Goal: Book appointment/travel/reservation

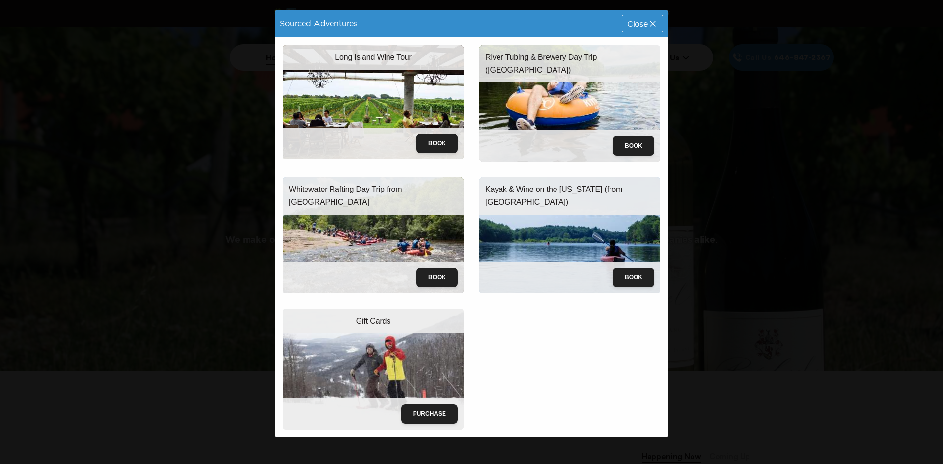
click at [372, 85] on img at bounding box center [373, 102] width 181 height 114
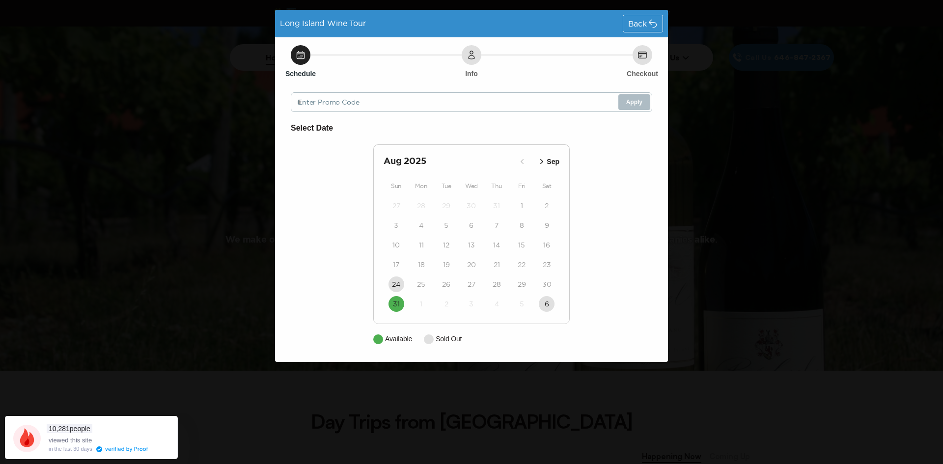
click at [542, 162] on icon "button" at bounding box center [542, 162] width 10 height 10
click at [542, 162] on icon "button" at bounding box center [544, 162] width 10 height 10
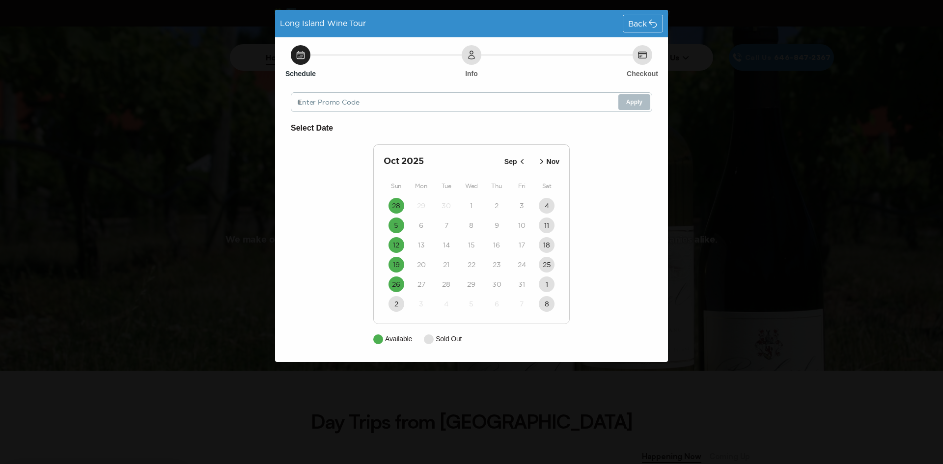
click at [542, 162] on icon "button" at bounding box center [542, 162] width 10 height 10
click at [542, 162] on button "Oct" at bounding box center [529, 162] width 27 height 16
click at [199, 157] on div "Long Island Wine Tour Back Schedule Info Checkout Enter Promo Code Apply Select…" at bounding box center [471, 232] width 943 height 464
click at [650, 30] on div "Back" at bounding box center [643, 23] width 39 height 17
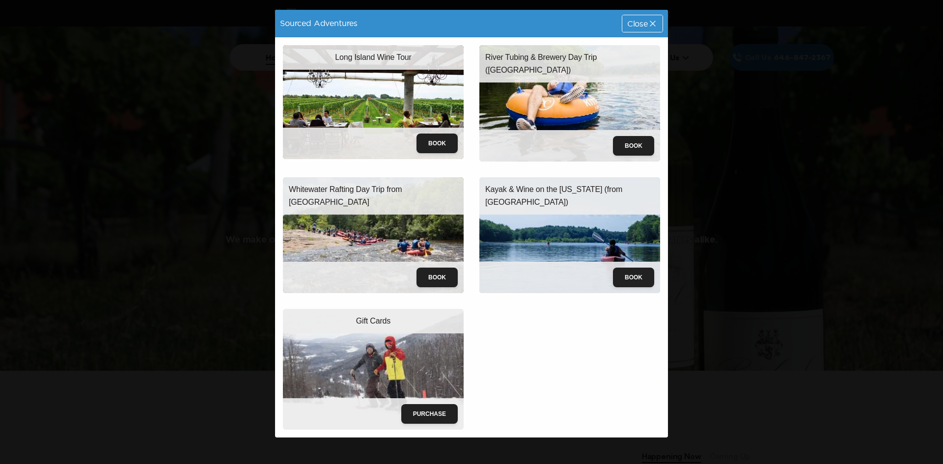
click at [371, 114] on img at bounding box center [373, 102] width 181 height 114
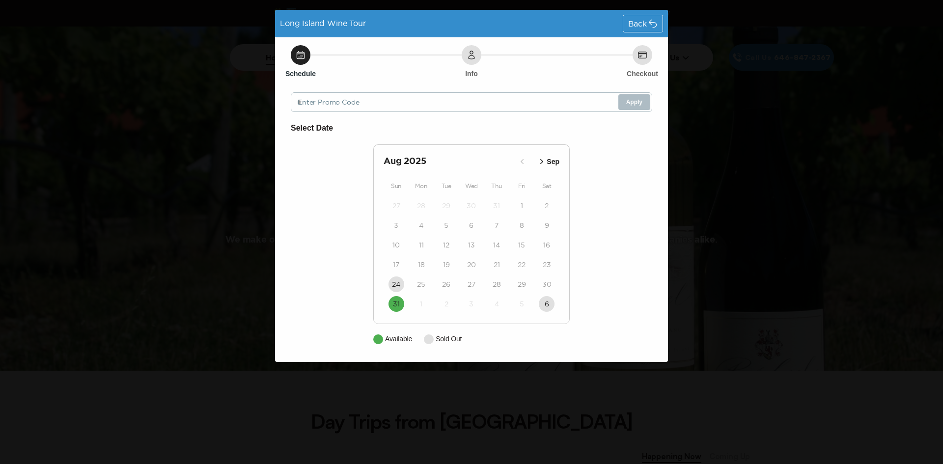
click at [880, 243] on div "Long Island Wine Tour Back Schedule Info Checkout Enter Promo Code Apply Select…" at bounding box center [471, 232] width 943 height 464
click at [649, 22] on icon at bounding box center [653, 24] width 10 height 10
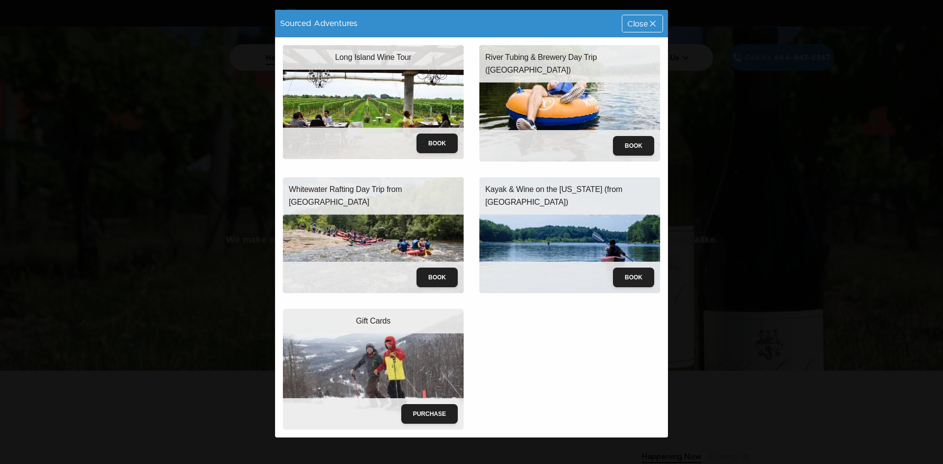
click at [628, 22] on span "Close" at bounding box center [637, 24] width 21 height 8
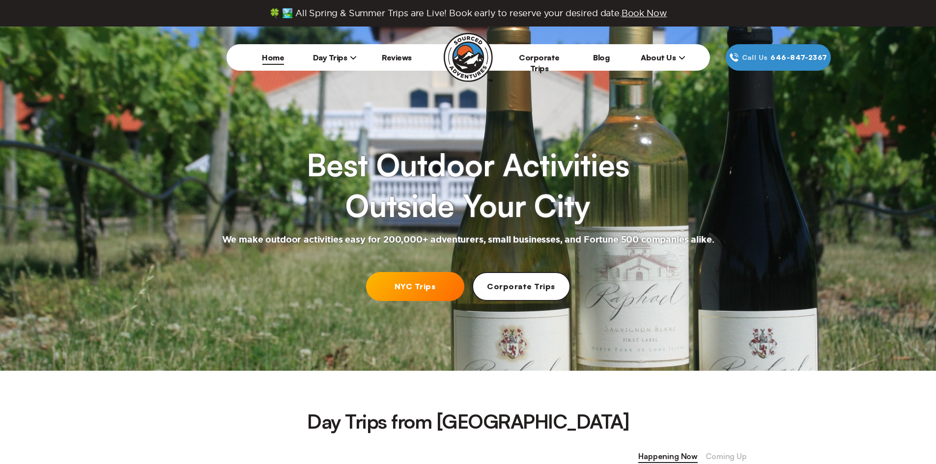
click at [322, 57] on span "Day Trips" at bounding box center [335, 58] width 44 height 10
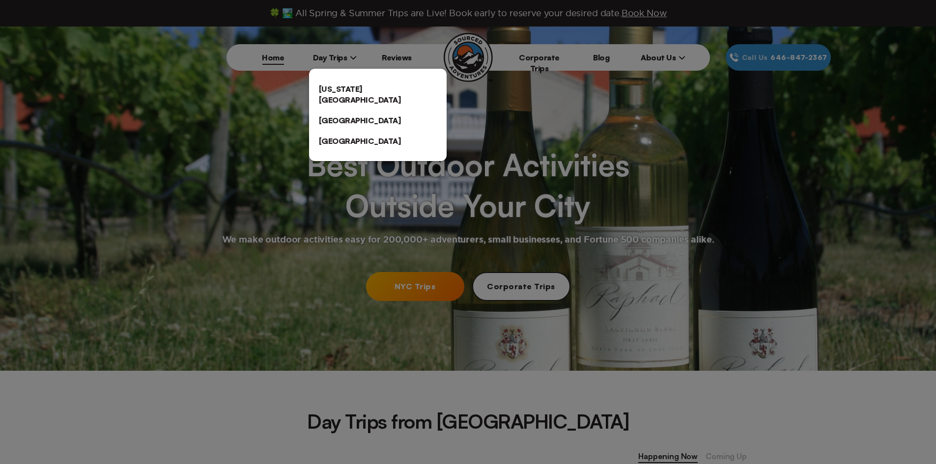
click at [339, 85] on link "[US_STATE][GEOGRAPHIC_DATA]" at bounding box center [378, 94] width 138 height 31
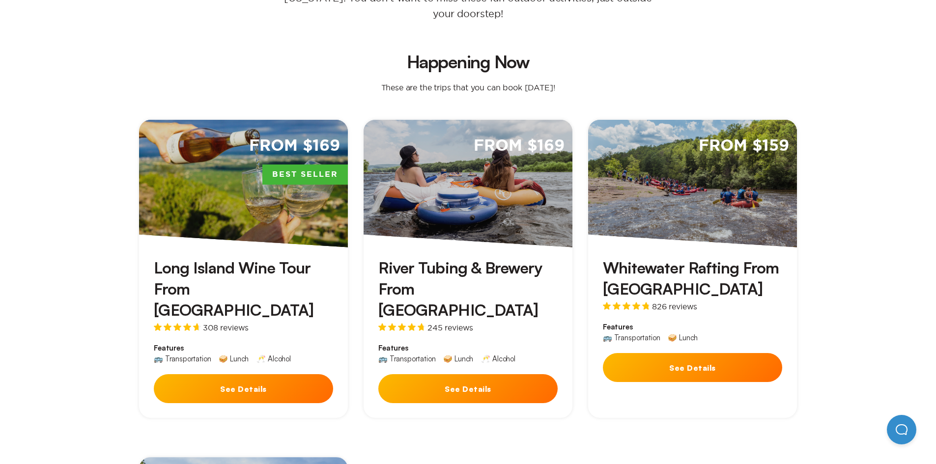
click at [246, 374] on button "See Details" at bounding box center [243, 388] width 179 height 29
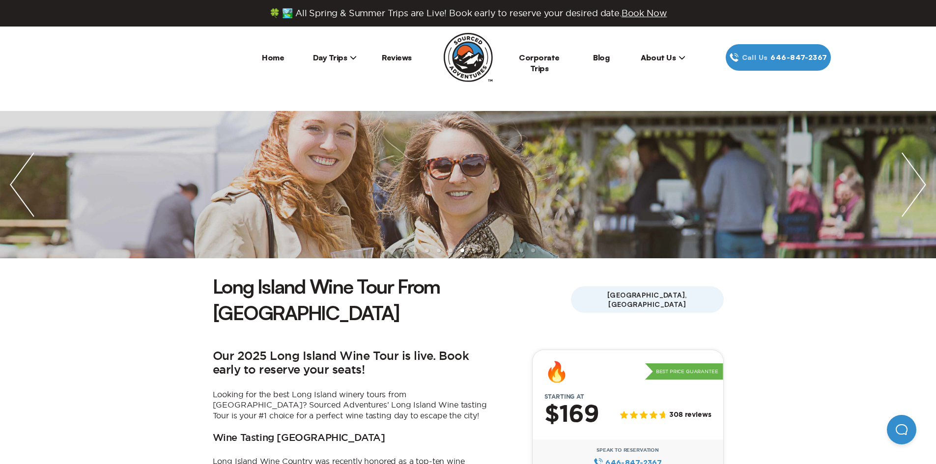
click at [336, 58] on span "Day Trips" at bounding box center [335, 58] width 44 height 10
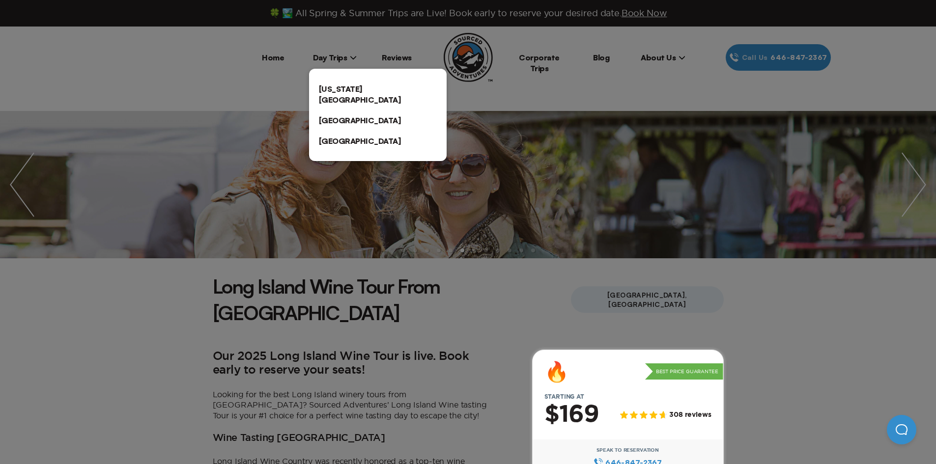
click at [345, 91] on link "[US_STATE][GEOGRAPHIC_DATA]" at bounding box center [378, 94] width 138 height 31
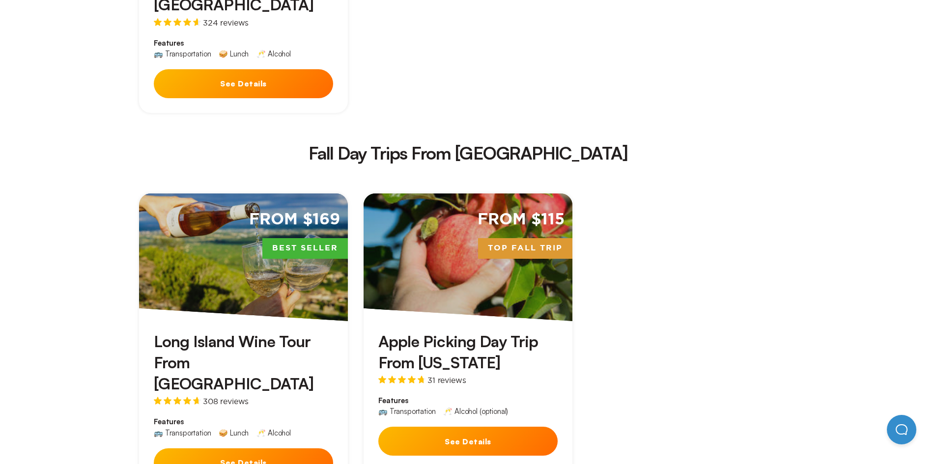
scroll to position [1637, 0]
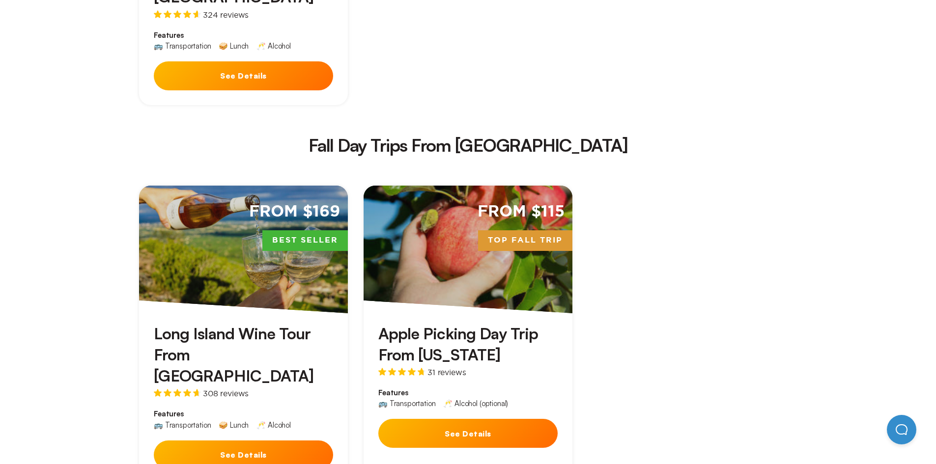
click at [464, 186] on div "From $115 Top Fall Trip" at bounding box center [468, 250] width 209 height 128
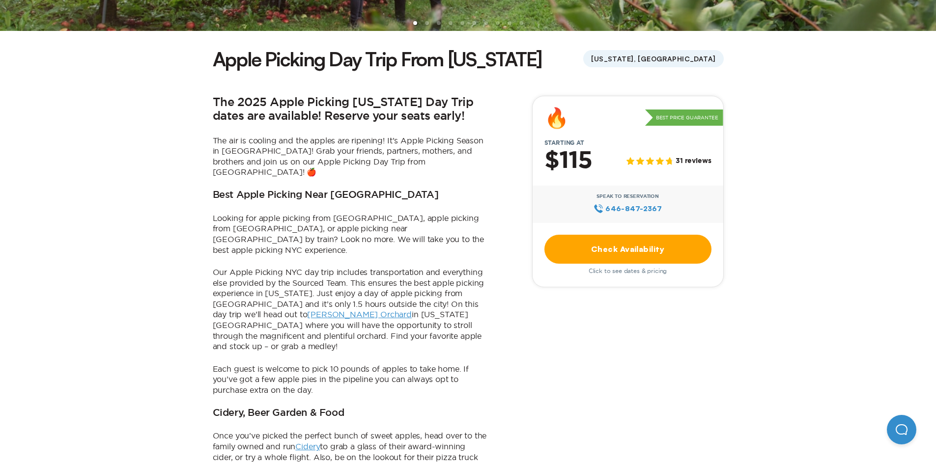
scroll to position [256, 0]
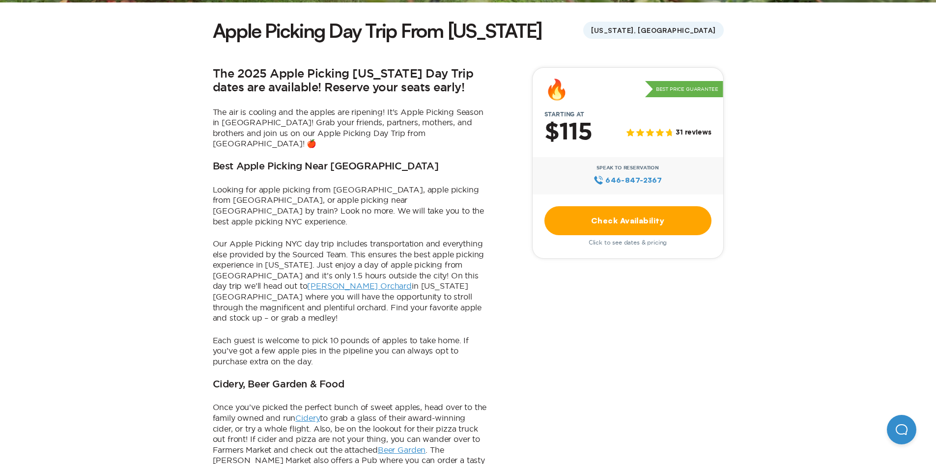
click at [624, 217] on link "Check Availability" at bounding box center [627, 220] width 167 height 29
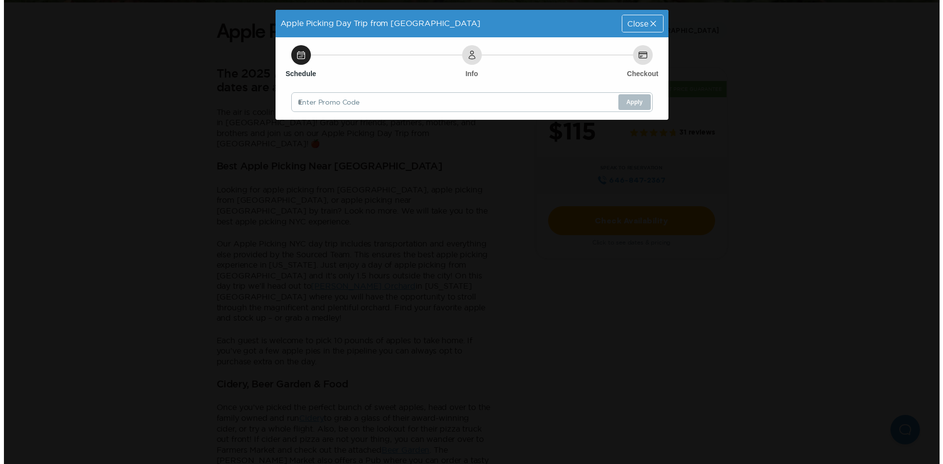
scroll to position [0, 0]
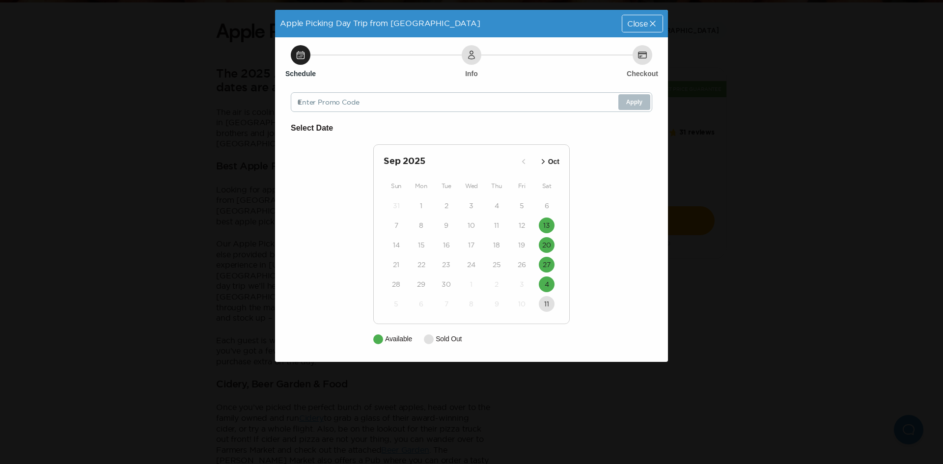
click at [545, 160] on icon "button" at bounding box center [544, 162] width 10 height 10
click at [532, 161] on icon "button" at bounding box center [535, 162] width 10 height 10
click at [551, 285] on button "4" at bounding box center [547, 285] width 16 height 16
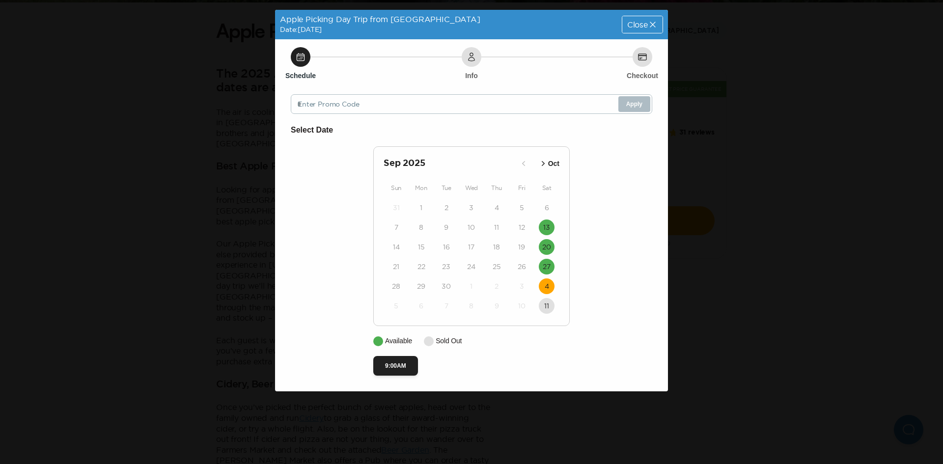
click at [603, 301] on div "Select Date [DATE] Oct Sun Mon Tue Wed Thu Fri Sat 31 1 2 3 4 5 6 7 8 9 10 11 1…" at bounding box center [472, 250] width 362 height 252
click at [538, 348] on div "Select Date [DATE] Oct Sun Mon Tue Wed Thu Fri Sat 31 1 2 3 4 5 6 7 8 9 10 11 1…" at bounding box center [472, 250] width 362 height 252
click at [545, 162] on icon "button" at bounding box center [544, 164] width 10 height 10
click at [531, 162] on icon "button" at bounding box center [535, 164] width 10 height 10
click at [549, 282] on time "4" at bounding box center [547, 287] width 4 height 10
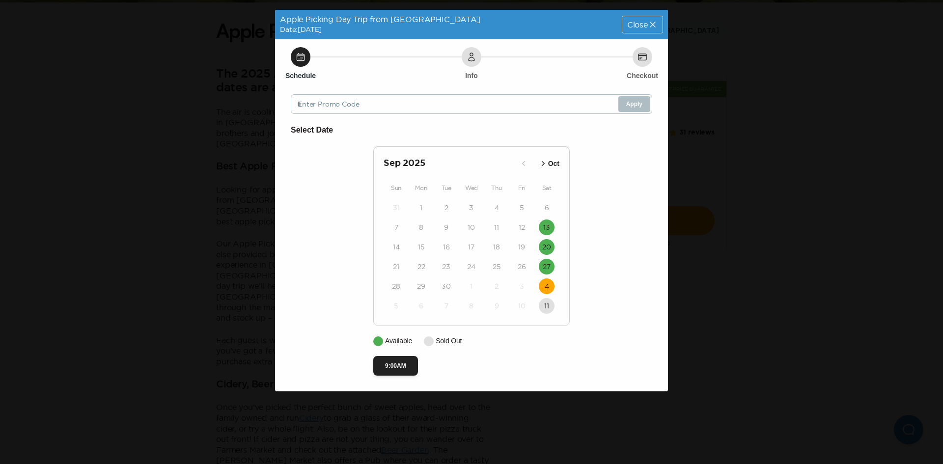
click at [547, 283] on time "4" at bounding box center [547, 287] width 4 height 10
click at [543, 263] on time "27" at bounding box center [547, 267] width 8 height 10
click at [593, 264] on div "Select Date [DATE] Oct Sun Mon Tue Wed Thu Fri Sat 31 1 2 3 4 5 6 7 8 9 10 11 1…" at bounding box center [472, 250] width 362 height 252
click at [637, 23] on span "Close" at bounding box center [637, 25] width 21 height 8
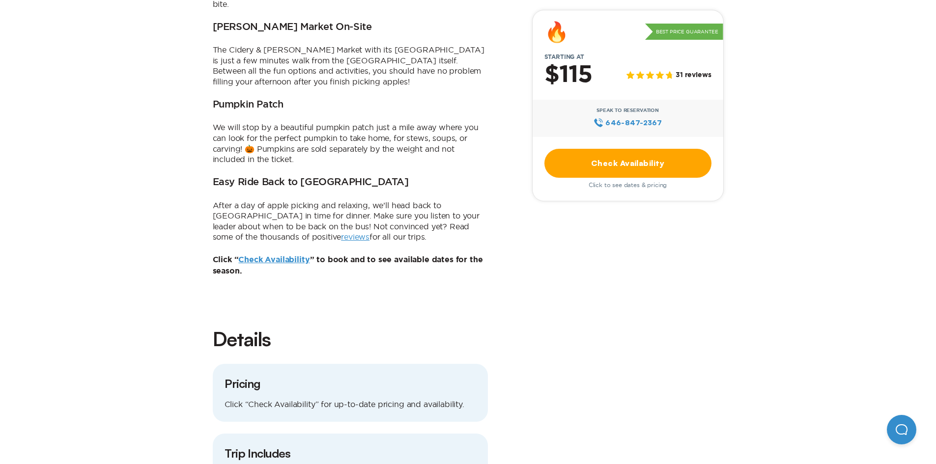
scroll to position [756, 0]
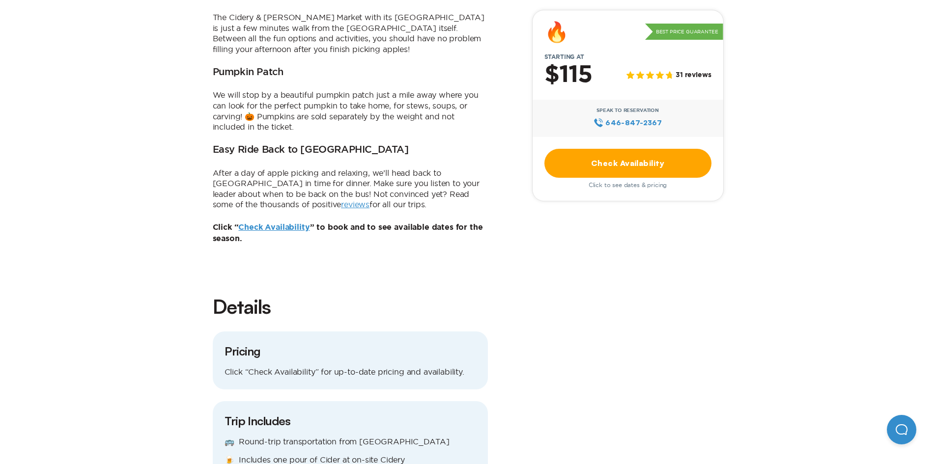
click at [277, 224] on link "Check Availability" at bounding box center [273, 228] width 71 height 8
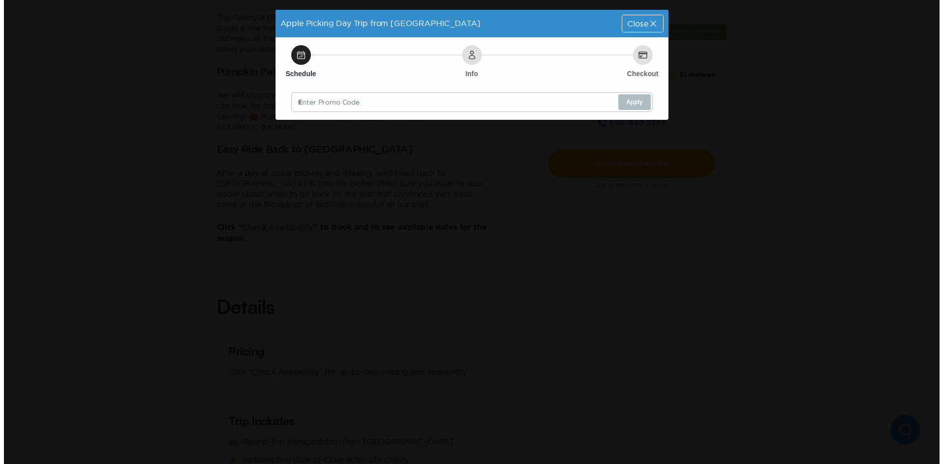
scroll to position [0, 0]
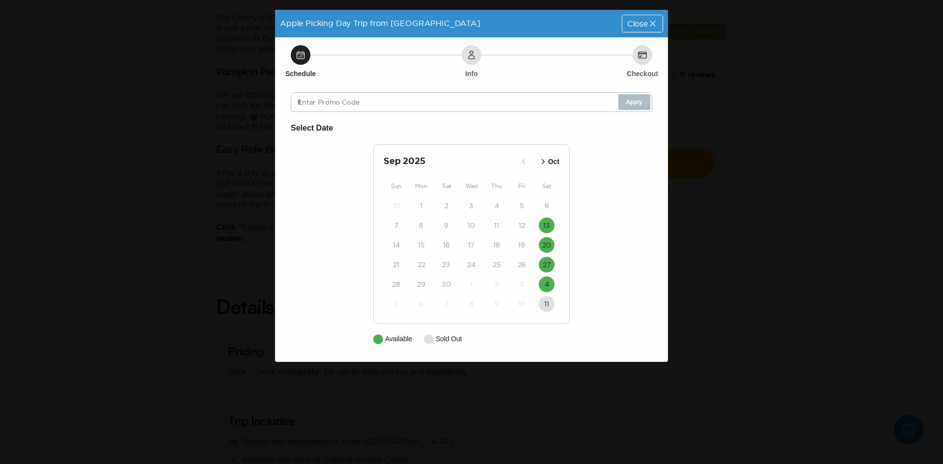
click at [651, 23] on icon at bounding box center [653, 24] width 10 height 10
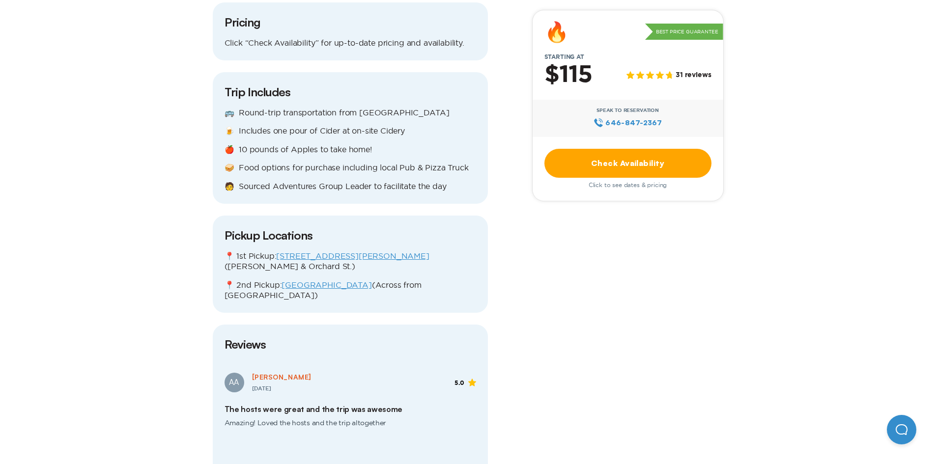
scroll to position [1097, 0]
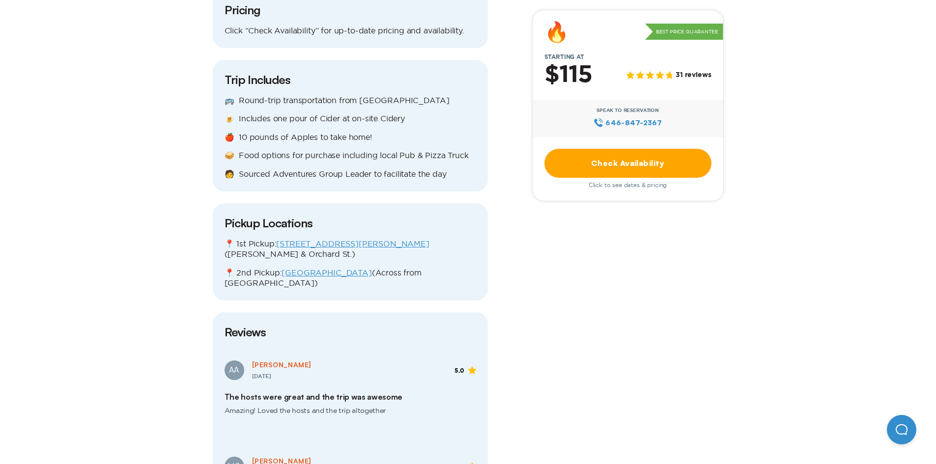
click at [347, 239] on link "[STREET_ADDRESS][PERSON_NAME]" at bounding box center [352, 243] width 153 height 9
click at [322, 268] on link "[GEOGRAPHIC_DATA]" at bounding box center [327, 272] width 90 height 9
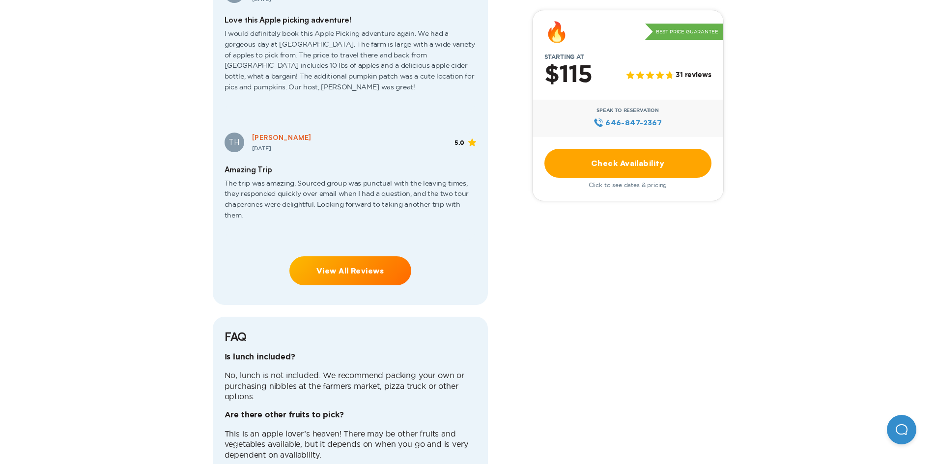
scroll to position [2386, 0]
